Goal: Communication & Community: Answer question/provide support

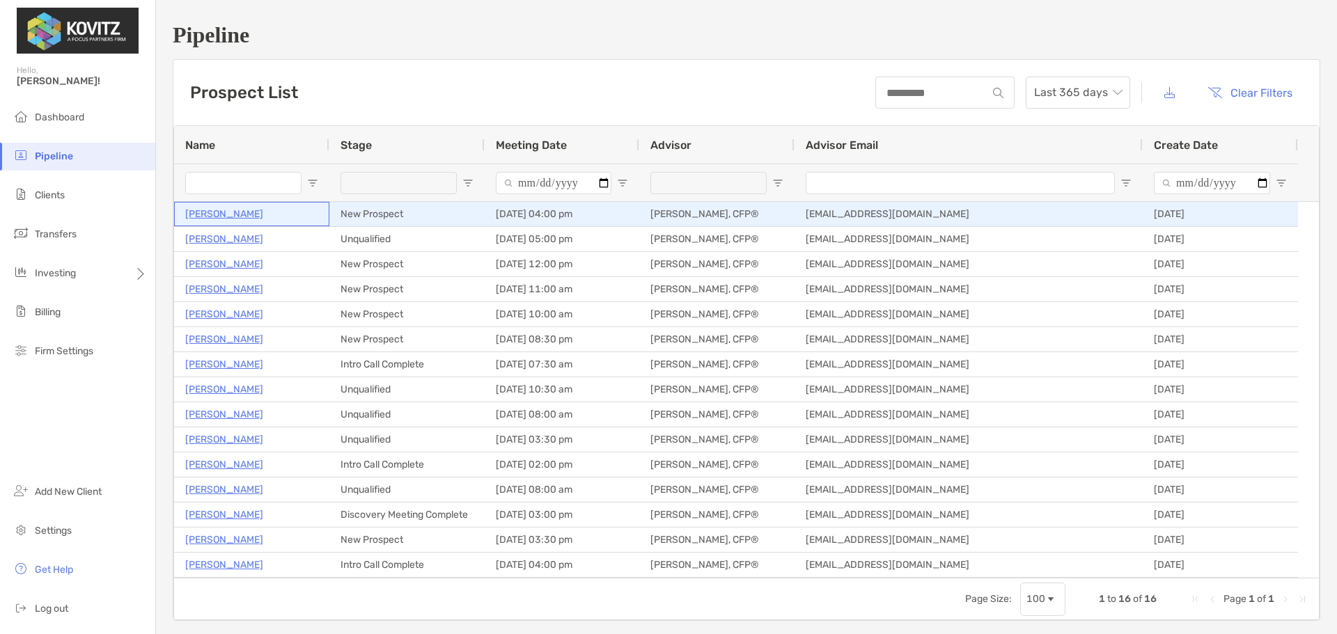
click at [217, 214] on p "[PERSON_NAME]" at bounding box center [224, 213] width 78 height 17
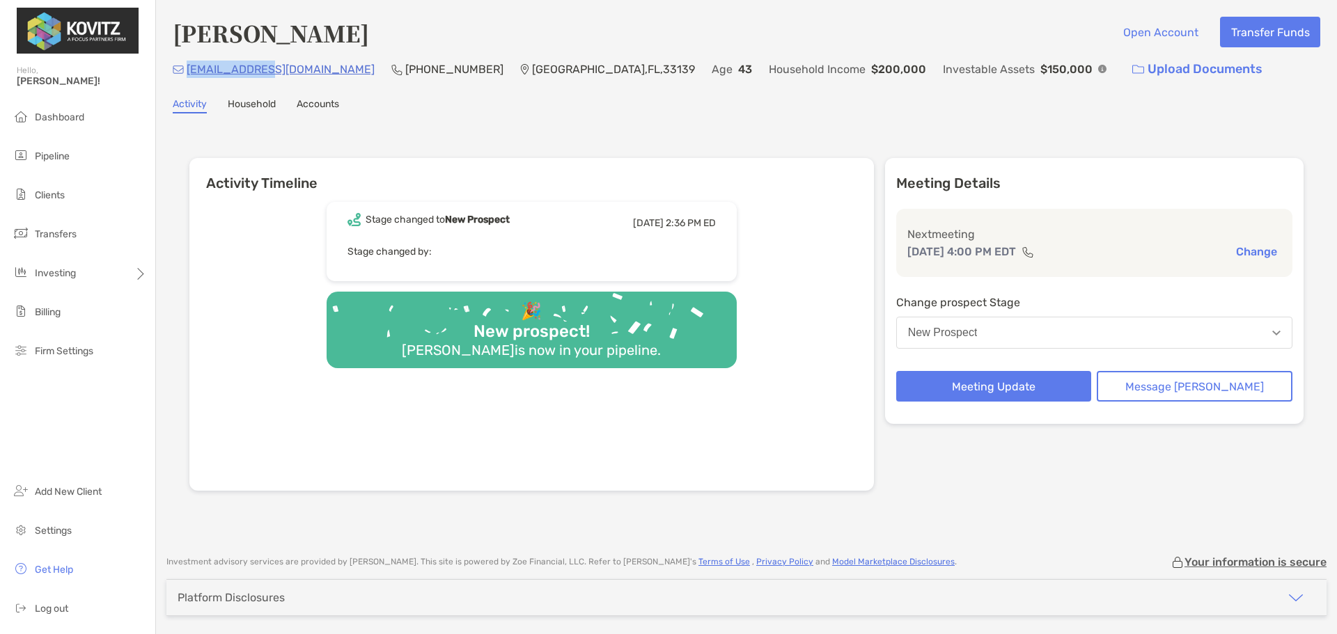
drag, startPoint x: 275, startPoint y: 69, endPoint x: 187, endPoint y: 75, distance: 88.6
click at [187, 75] on div "gmera@aol.com (425) 209-5760 Miami Beach , FL , 33139 Age 43 Household Income $…" at bounding box center [747, 69] width 1148 height 30
copy p "gmera@aol.com"
click at [1114, 340] on button "New Prospect" at bounding box center [1094, 333] width 396 height 32
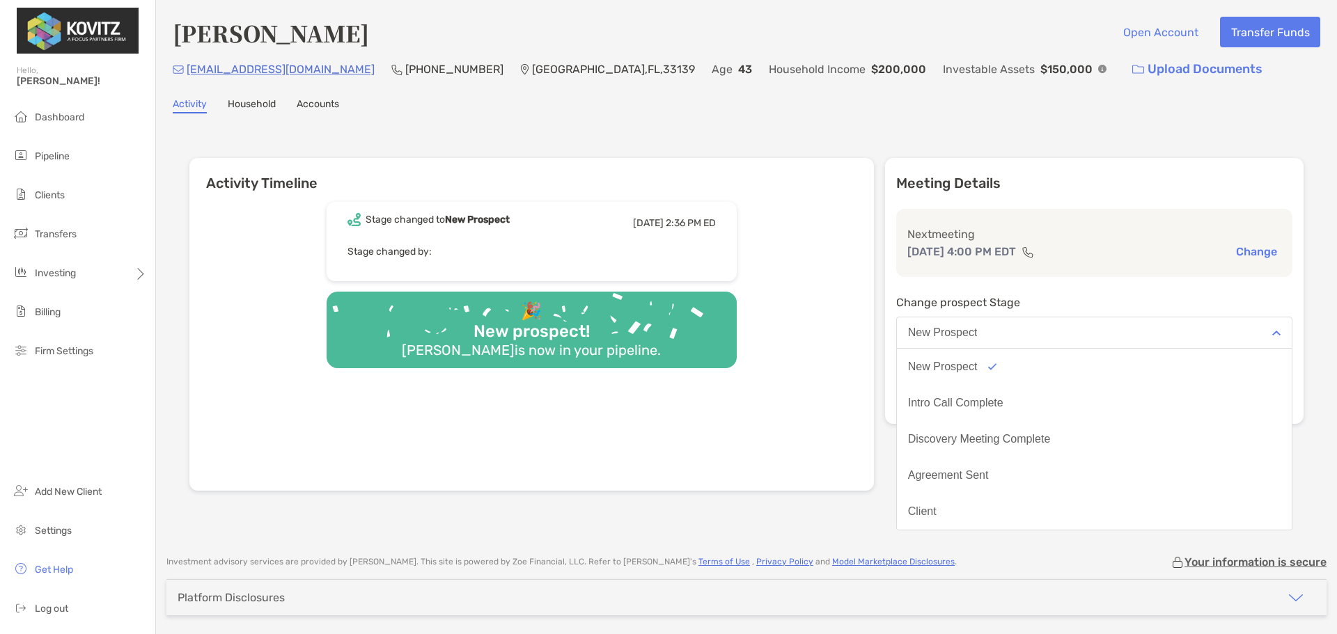
click at [874, 237] on div "Stage changed to New Prospect Fri, Aug 8 2:36 PM ED Stage changed by: 🎉 New pro…" at bounding box center [531, 341] width 685 height 299
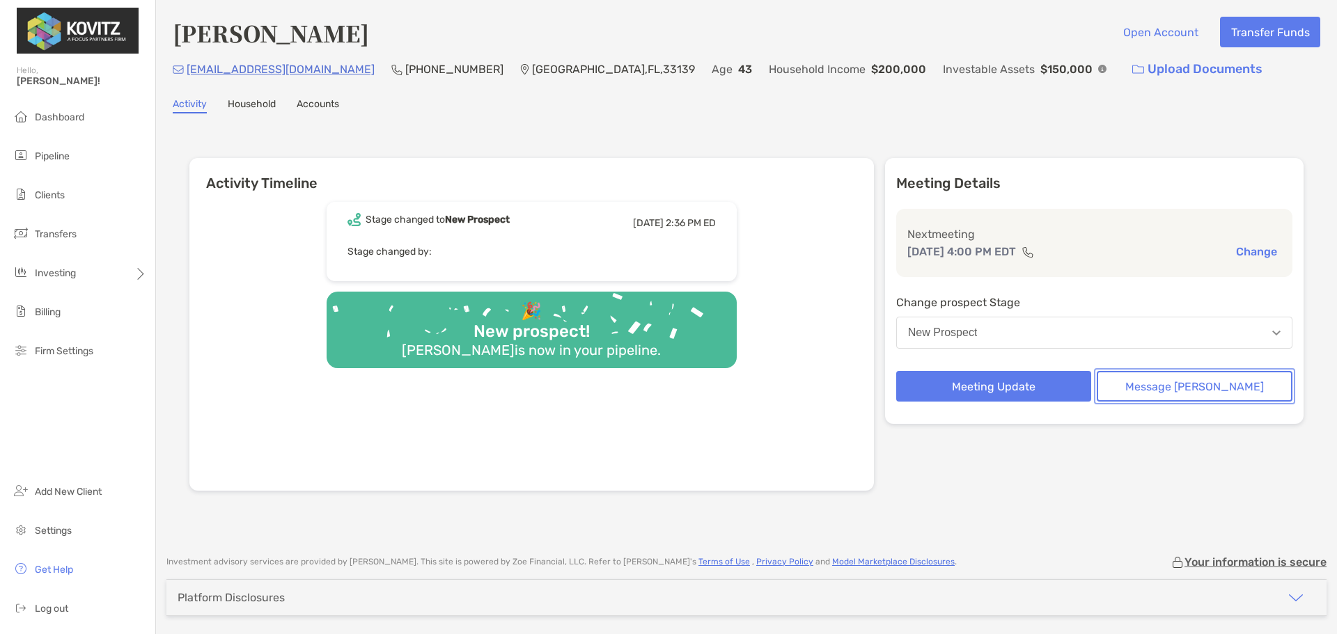
click at [1136, 393] on button "Message Zoe" at bounding box center [1195, 386] width 196 height 31
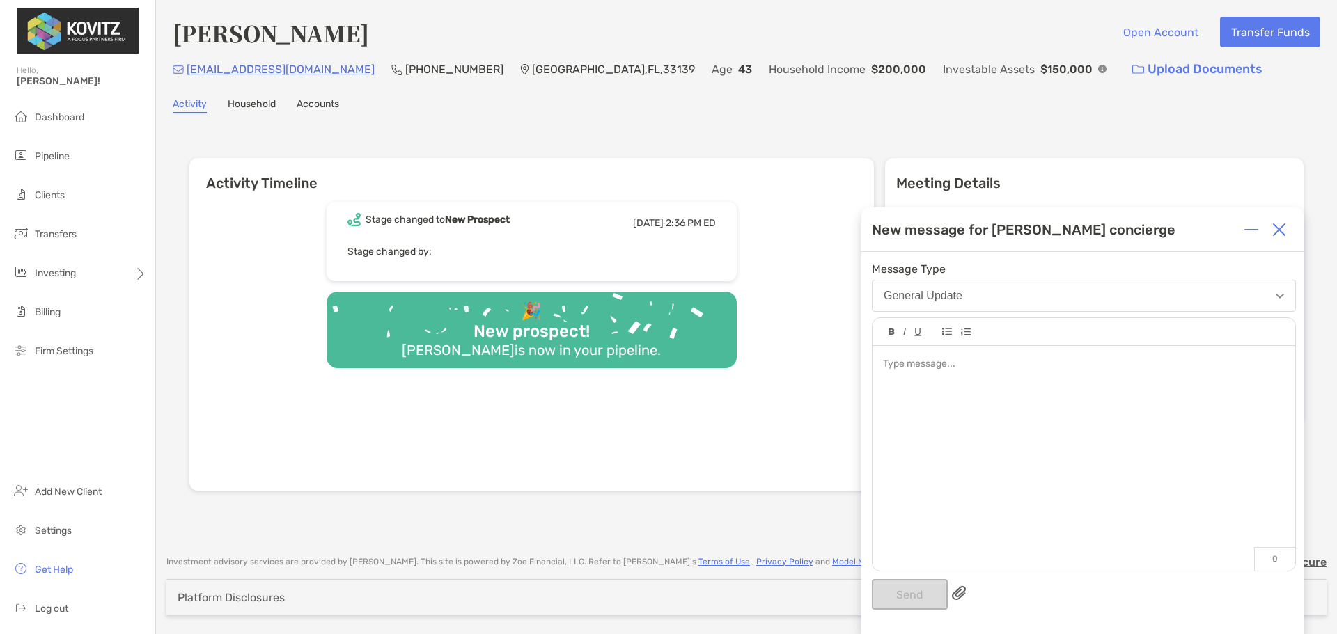
click at [1029, 376] on div at bounding box center [1084, 451] width 423 height 211
click at [907, 587] on button "Send" at bounding box center [910, 594] width 76 height 31
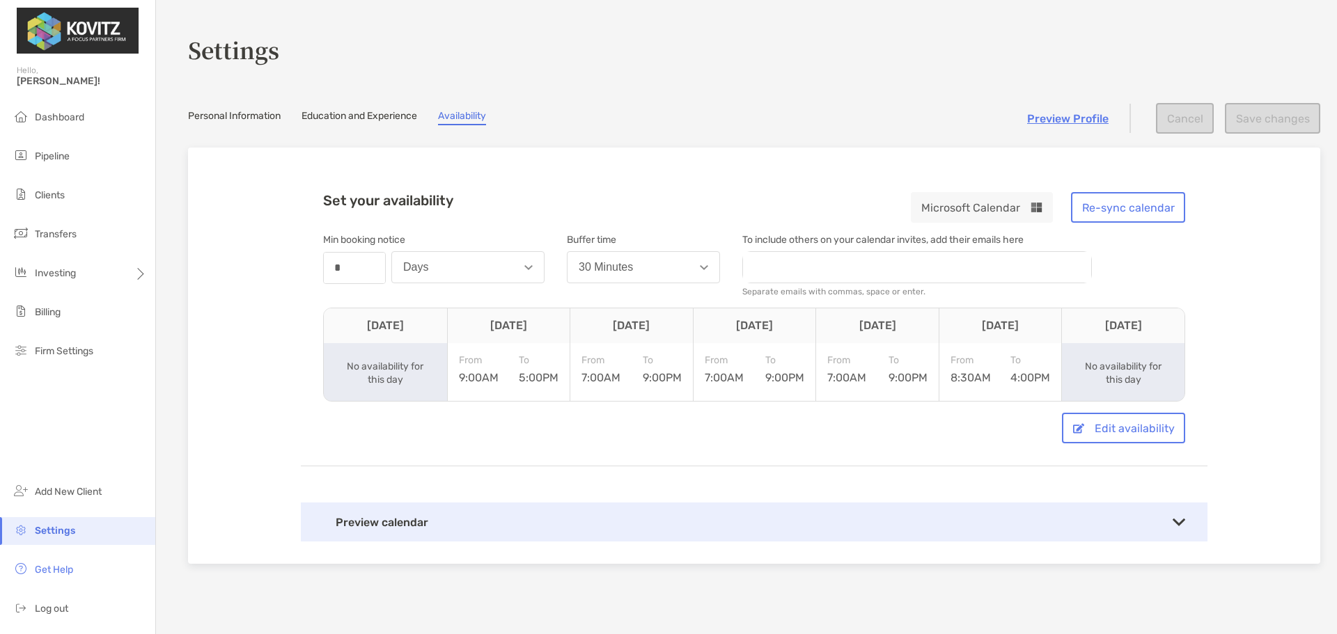
scroll to position [140, 0]
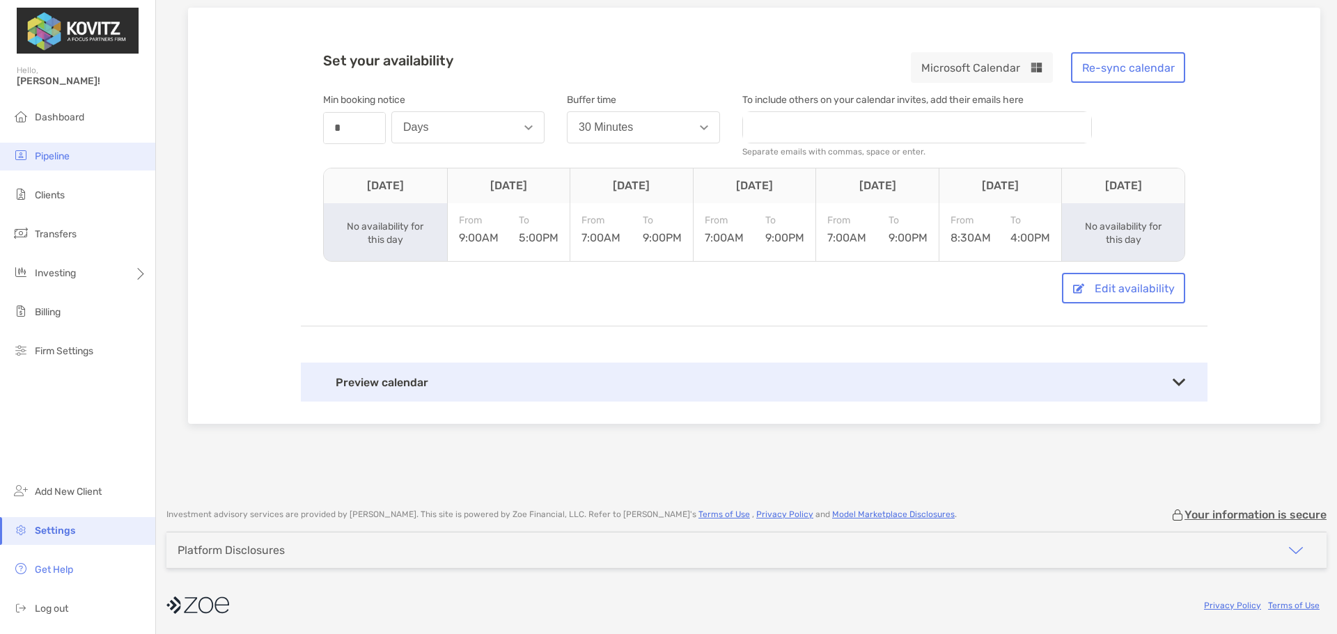
click at [67, 162] on li "Pipeline" at bounding box center [77, 157] width 155 height 28
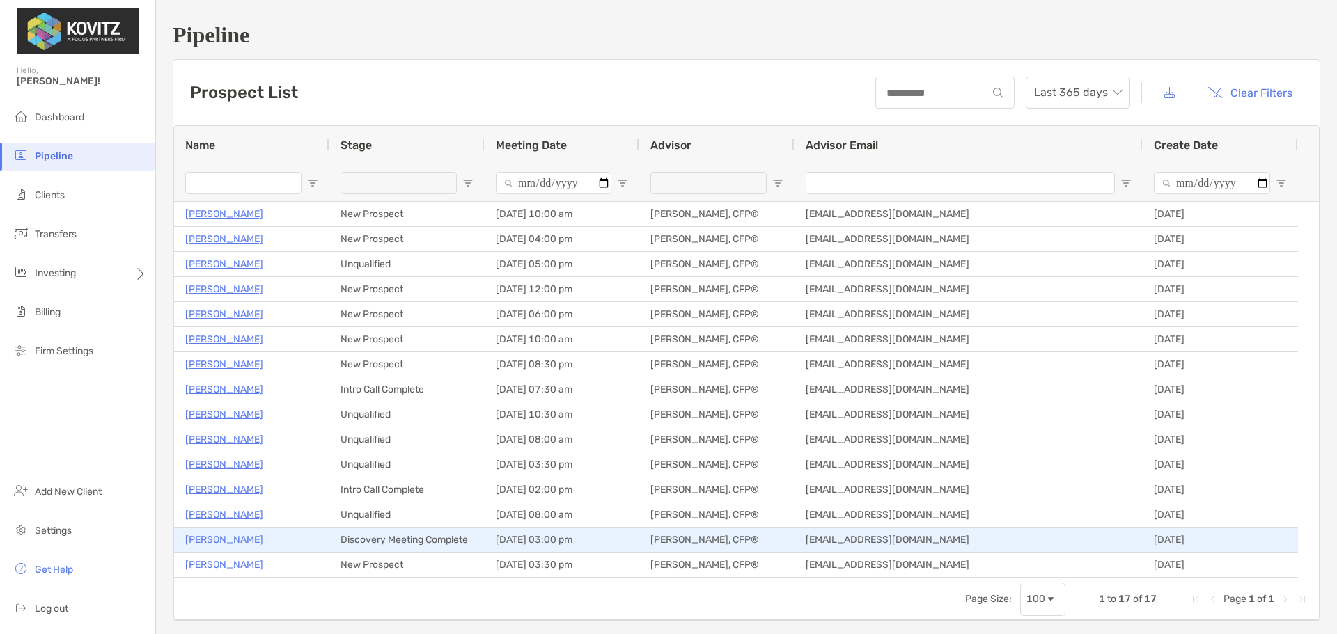
click at [203, 542] on p "[PERSON_NAME]" at bounding box center [224, 539] width 78 height 17
